Goal: Check status: Check status

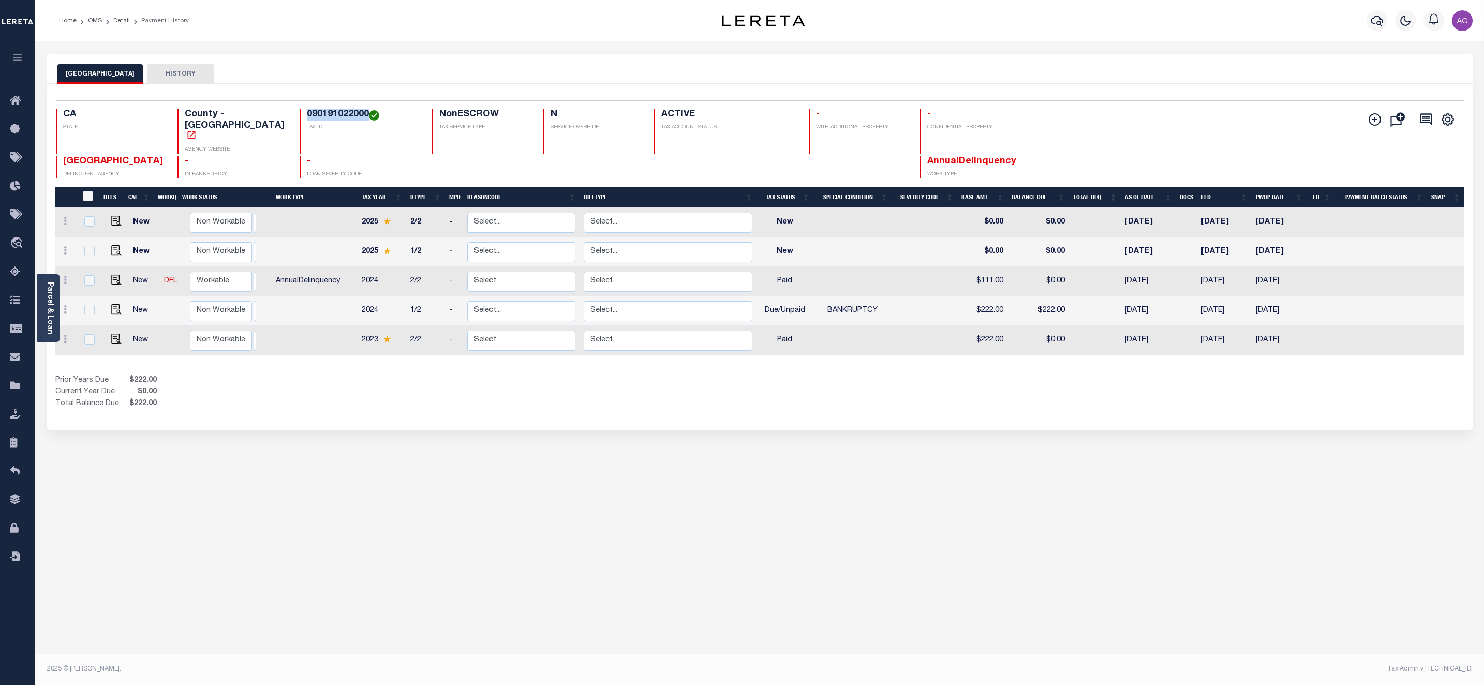
drag, startPoint x: 278, startPoint y: 112, endPoint x: 347, endPoint y: 112, distance: 68.3
click at [347, 112] on div "090191022000 TAX ID" at bounding box center [360, 131] width 121 height 44
click at [495, 501] on div "PLACER COUNTY HISTORY Selected 5 Results" at bounding box center [759, 346] width 1441 height 584
drag, startPoint x: 281, startPoint y: 112, endPoint x: 345, endPoint y: 109, distance: 63.7
click at [345, 109] on div "090191022000 TAX ID" at bounding box center [360, 131] width 121 height 44
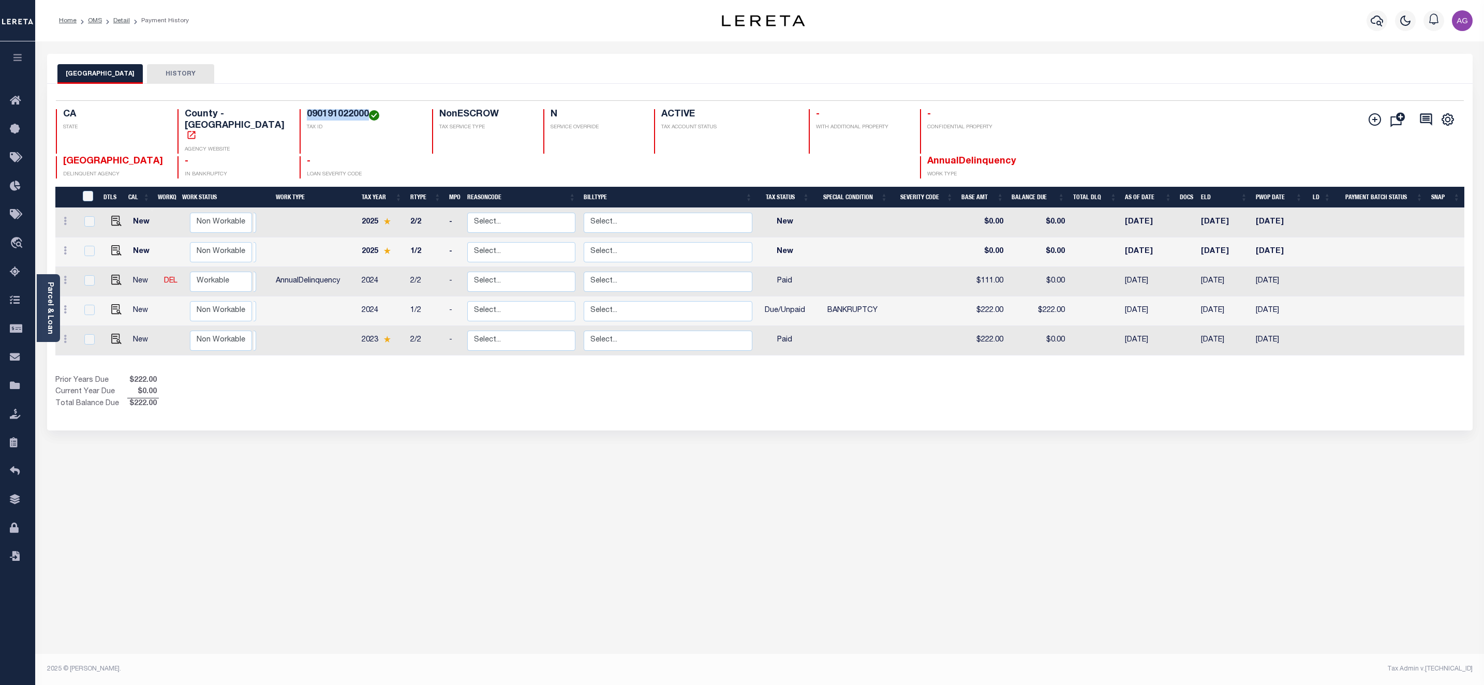
click at [307, 115] on h4 "090191022000" at bounding box center [363, 114] width 113 height 11
drag, startPoint x: 350, startPoint y: 265, endPoint x: 847, endPoint y: 349, distance: 503.8
click at [879, 267] on tr "New DEL Non Workable Workable AnnualDelinquency 2024 2/2 - Select... Payment Re…" at bounding box center [759, 281] width 1409 height 29
click at [834, 396] on div "Selected 5 Results 1 Items per page 25 50 100 CA STATE TAX ID N" at bounding box center [760, 257] width 1426 height 347
click at [88, 328] on td at bounding box center [90, 340] width 24 height 29
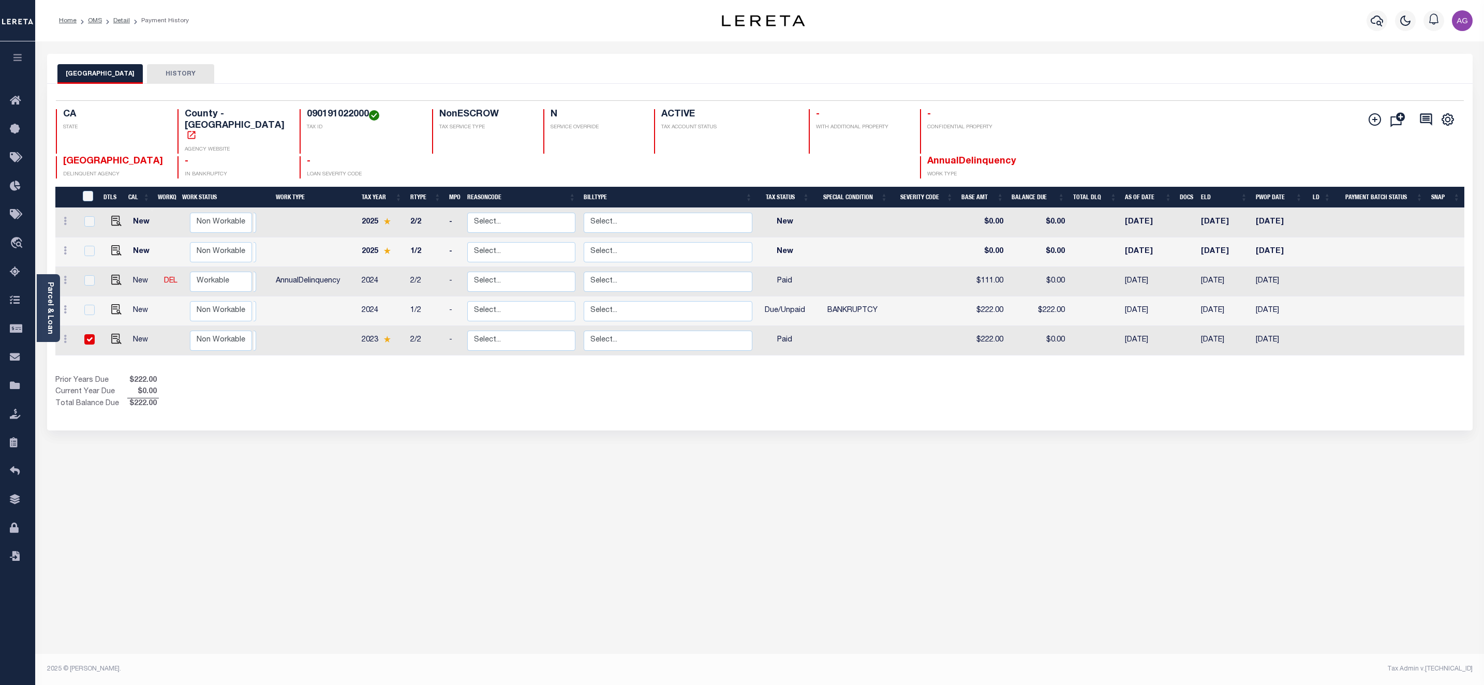
checkbox input "true"
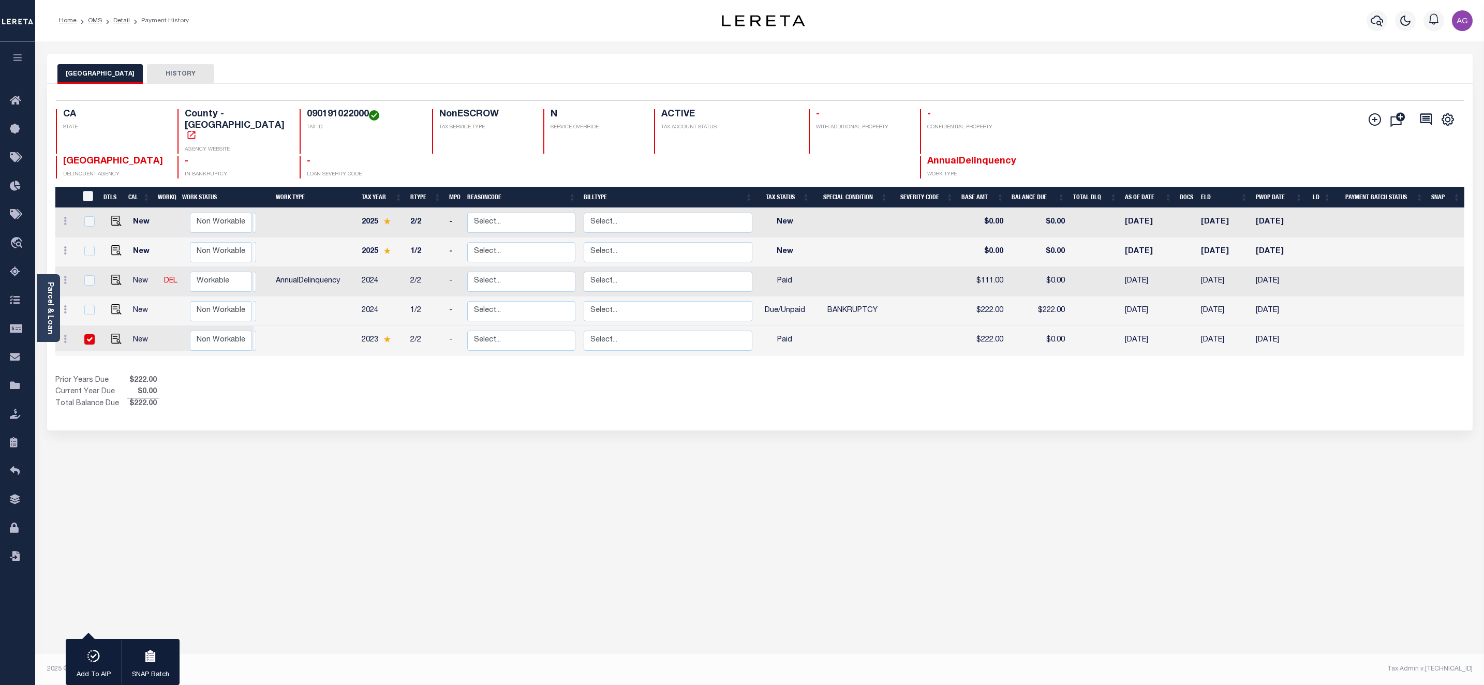
click at [86, 327] on td at bounding box center [90, 340] width 24 height 29
checkbox input "false"
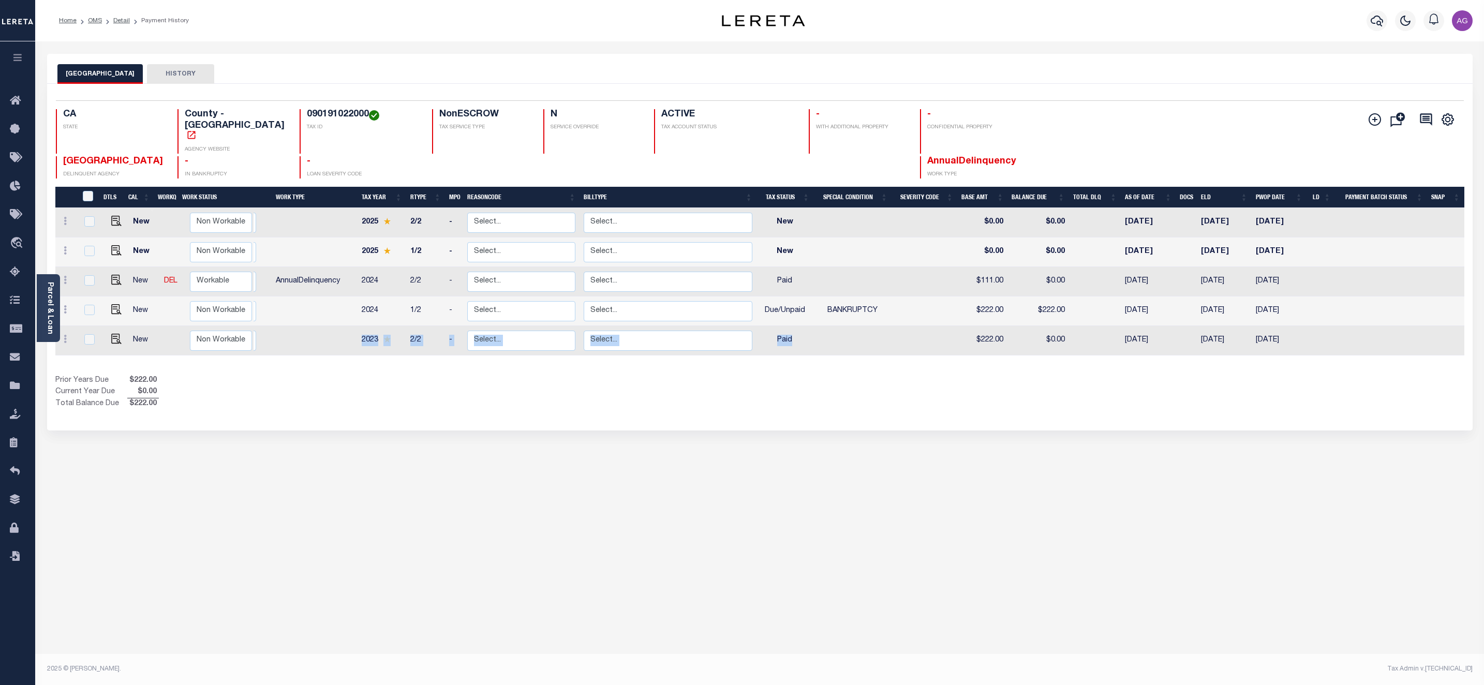
drag, startPoint x: 331, startPoint y: 327, endPoint x: 809, endPoint y: 317, distance: 478.2
click at [809, 326] on tr "New Non Workable Workable 2023 2/2 - Select... Payment Reversal Taxable Value C…" at bounding box center [759, 340] width 1409 height 29
click at [809, 326] on td "Paid" at bounding box center [784, 340] width 57 height 29
checkbox input "true"
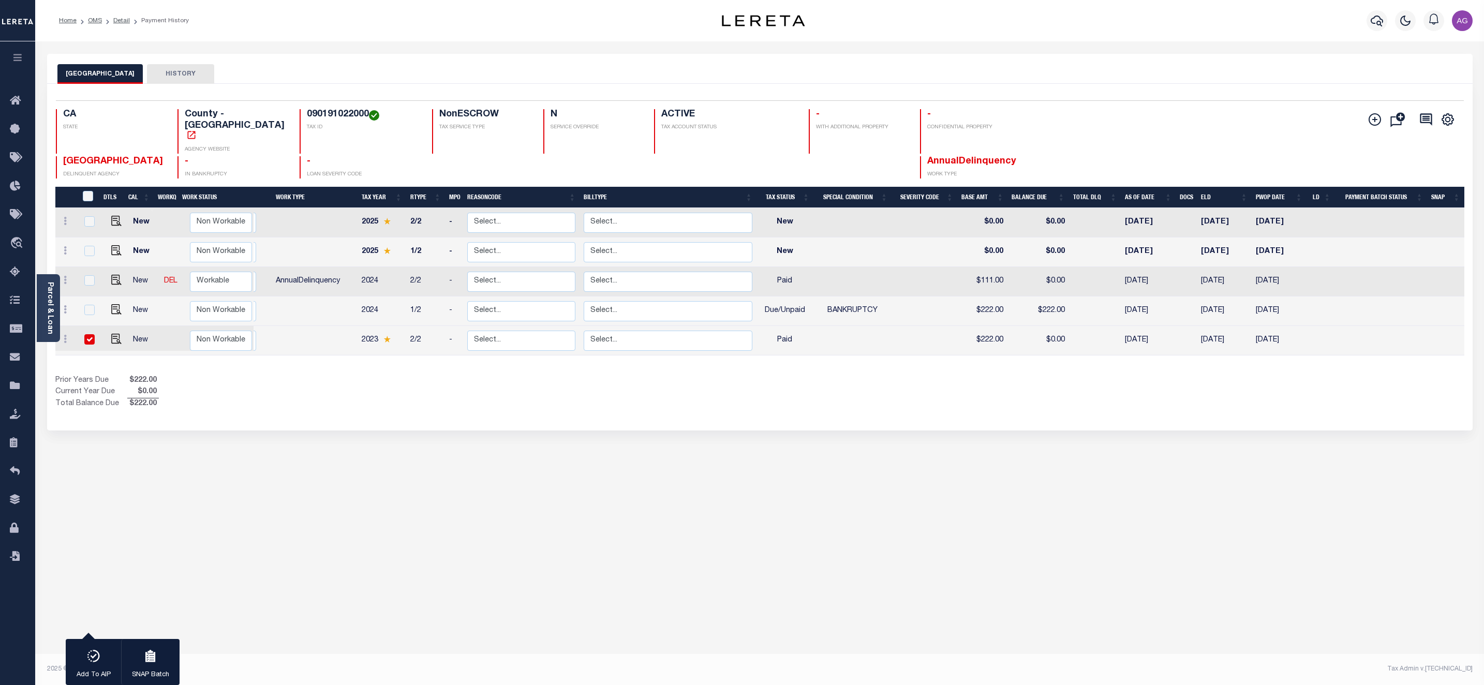
click at [348, 377] on div "Prior Years Due $222.00 Current Year Due $0.00 Total Balance Due $222.00" at bounding box center [407, 392] width 705 height 35
click at [91, 334] on input "checkbox" at bounding box center [89, 339] width 10 height 10
checkbox input "false"
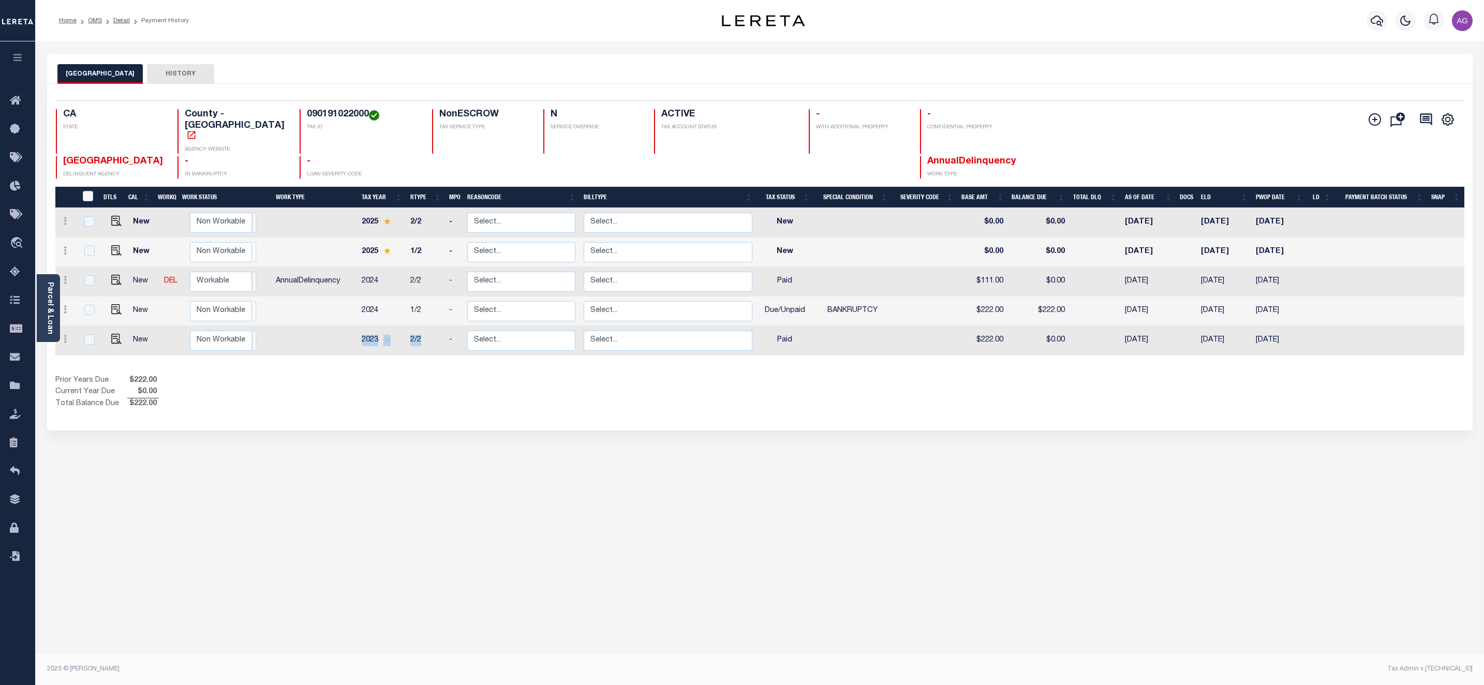
drag, startPoint x: 343, startPoint y: 323, endPoint x: 432, endPoint y: 332, distance: 89.5
click at [432, 326] on tr "New Non Workable Workable 2023 2/2 - Select... Payment Reversal Taxable Value C…" at bounding box center [759, 340] width 1409 height 29
click at [438, 379] on div "Prior Years Due $222.00 Current Year Due $0.00 Total Balance Due $222.00" at bounding box center [407, 392] width 705 height 35
